Goal: Task Accomplishment & Management: Complete application form

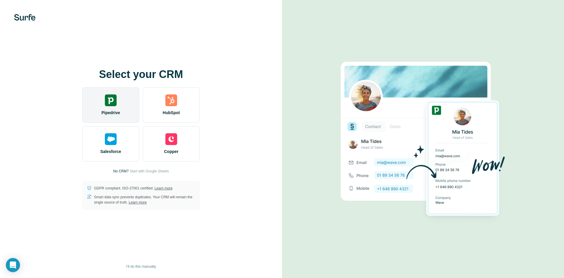
click at [108, 103] on img at bounding box center [111, 100] width 12 height 12
click at [115, 99] on img at bounding box center [111, 100] width 12 height 12
click at [120, 101] on div "Pipedrive" at bounding box center [110, 104] width 57 height 35
click at [105, 110] on span "Pipedrive" at bounding box center [110, 113] width 19 height 6
